Goal: Task Accomplishment & Management: Use online tool/utility

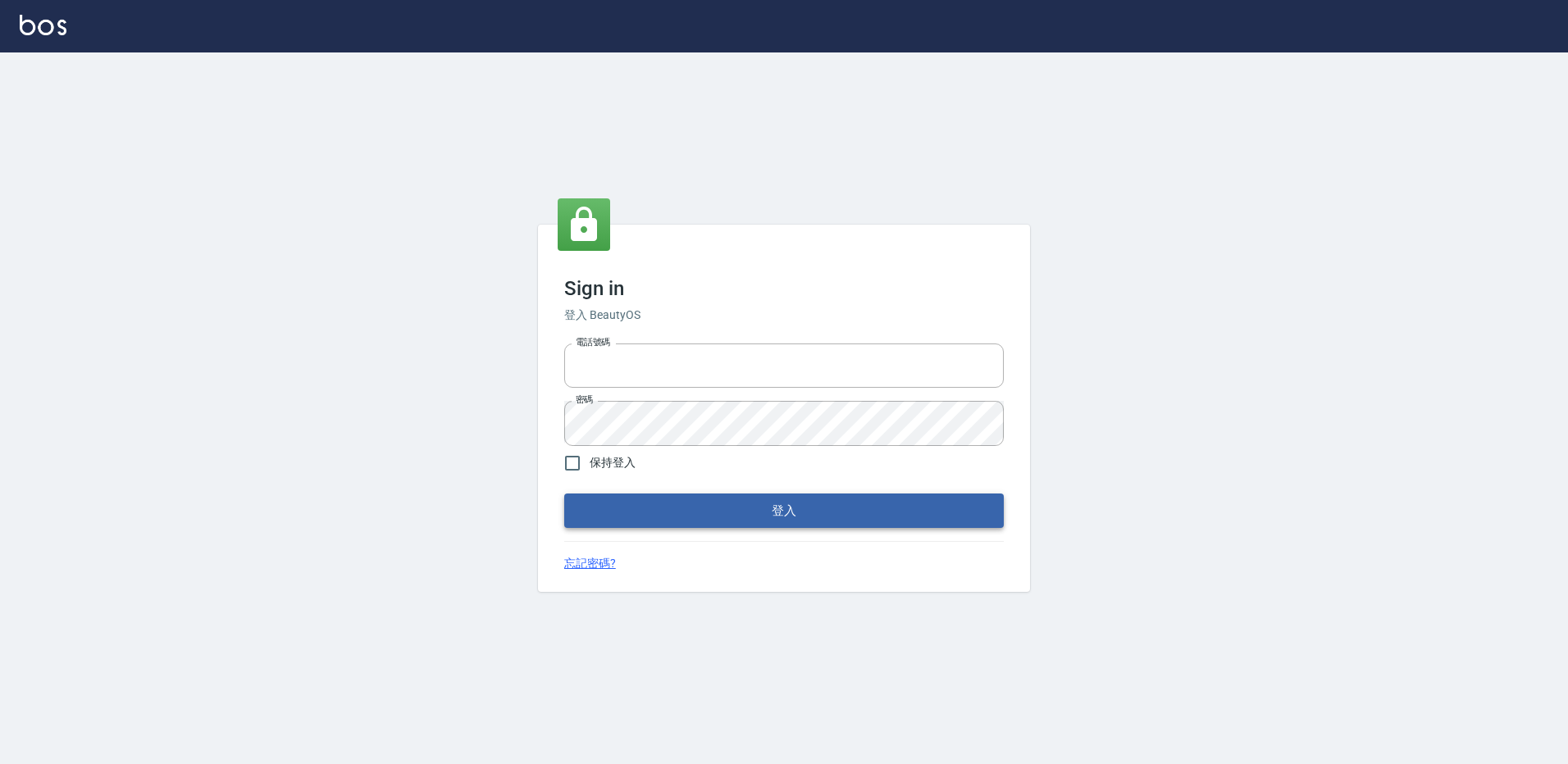
type input "27222158"
click at [600, 509] on button "登入" at bounding box center [783, 510] width 439 height 34
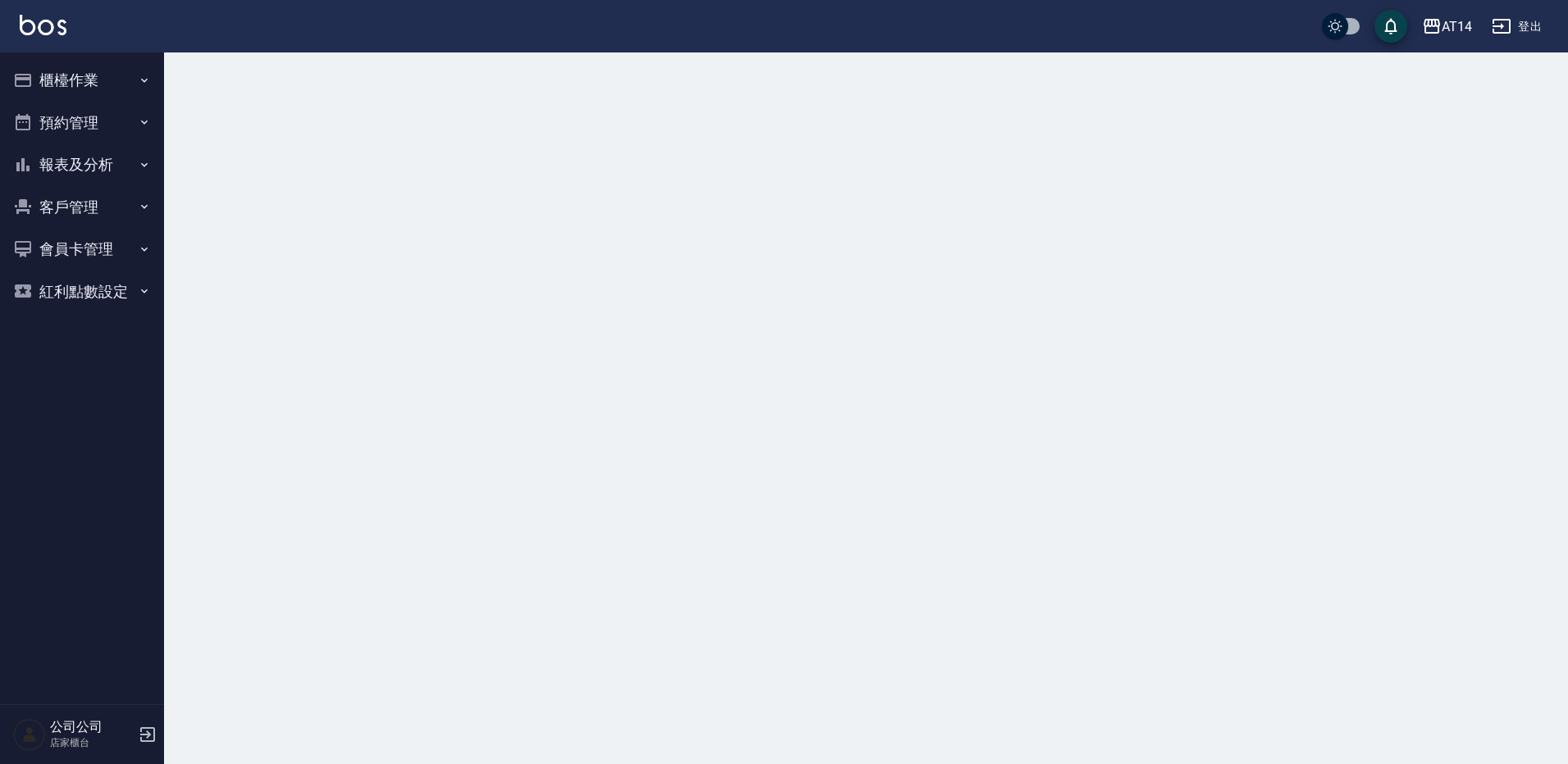
click at [91, 73] on button "櫃檯作業" at bounding box center [82, 81] width 150 height 43
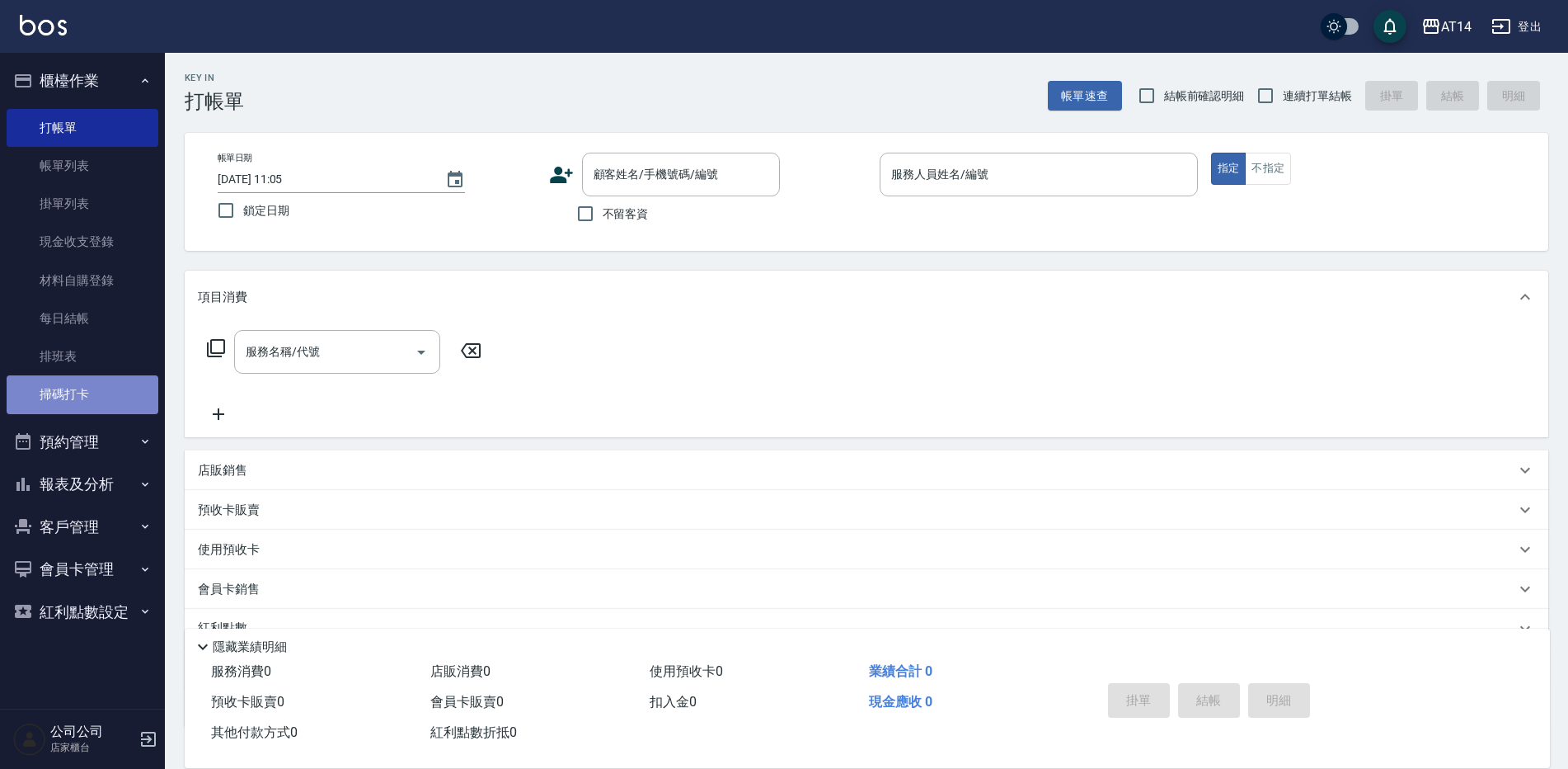
click at [87, 383] on link "掃碼打卡" at bounding box center [82, 394] width 151 height 38
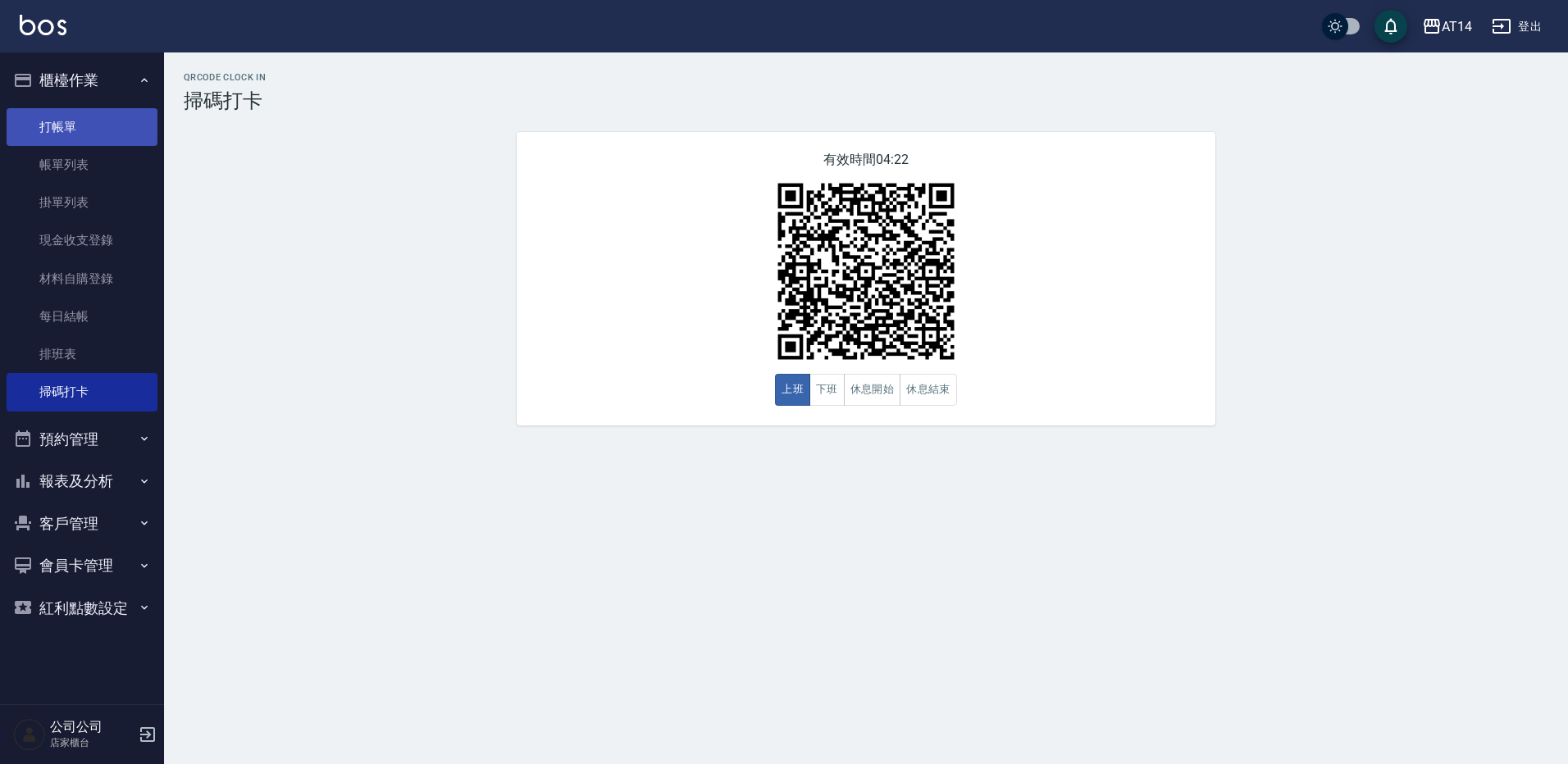
click at [109, 137] on link "打帳單" at bounding box center [82, 127] width 150 height 38
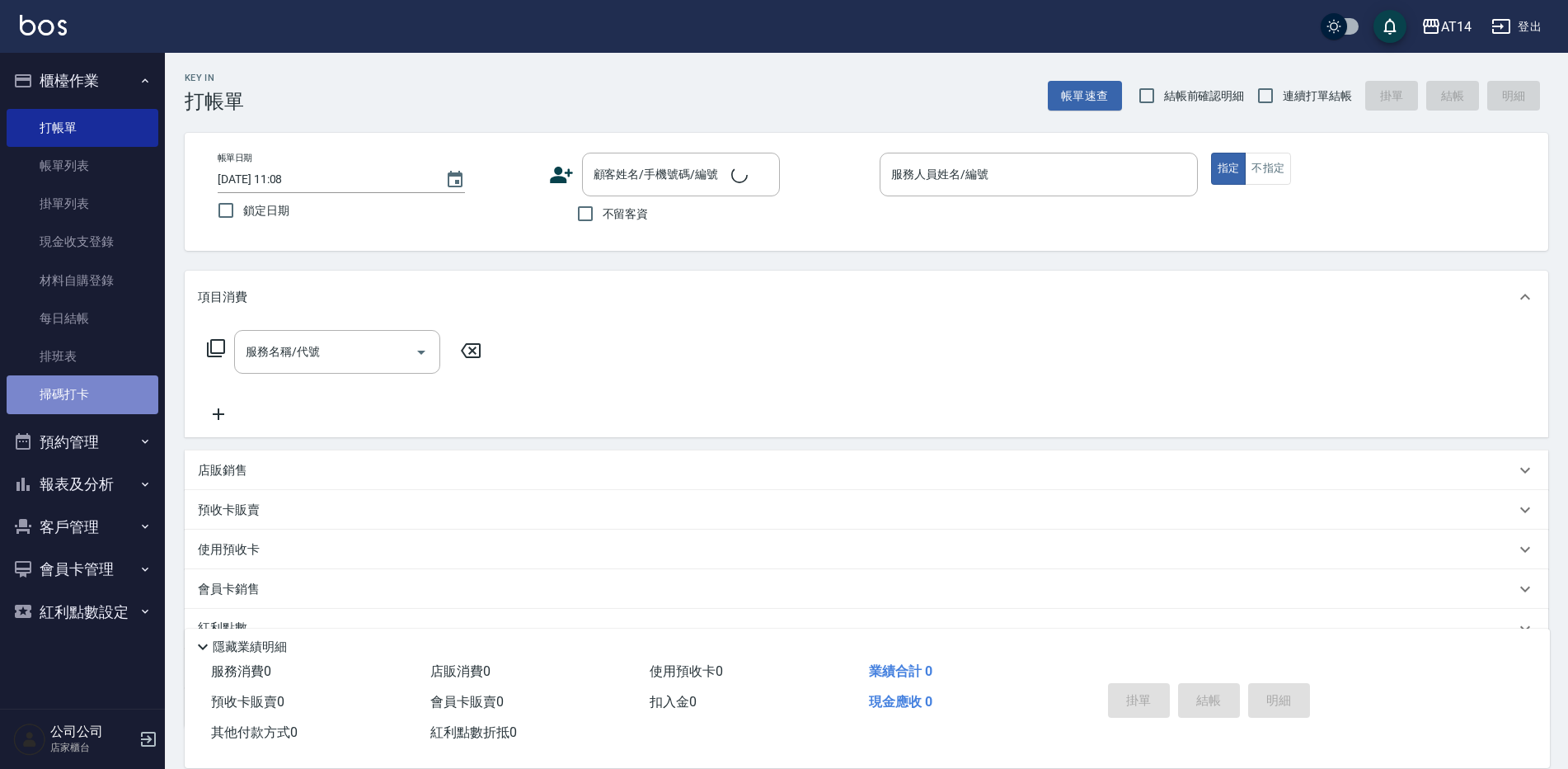
click at [98, 390] on link "掃碼打卡" at bounding box center [82, 394] width 151 height 38
